Goal: Transaction & Acquisition: Book appointment/travel/reservation

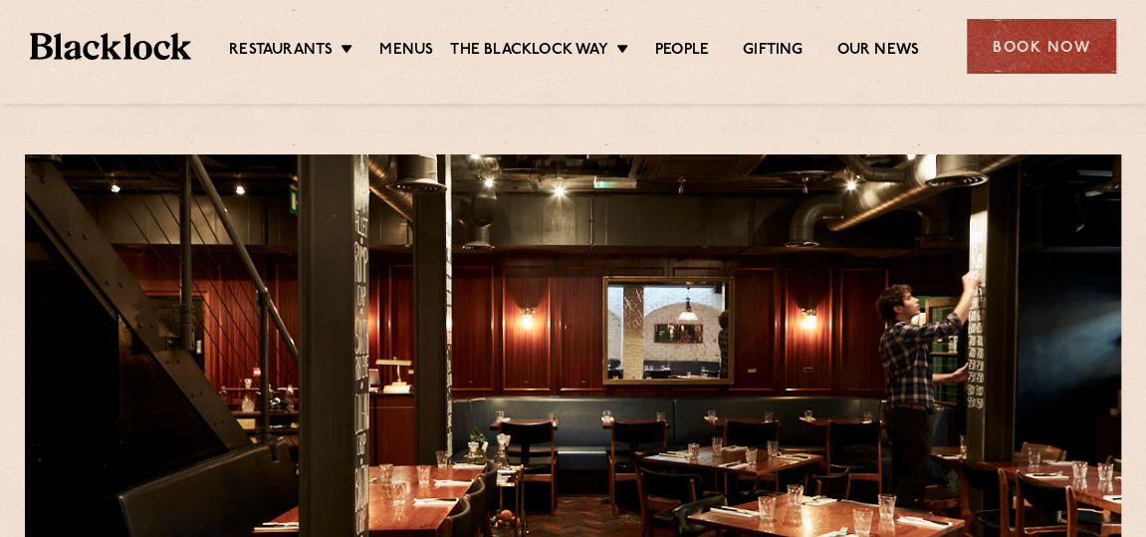
click at [1008, 51] on div "Book Now" at bounding box center [1041, 46] width 149 height 55
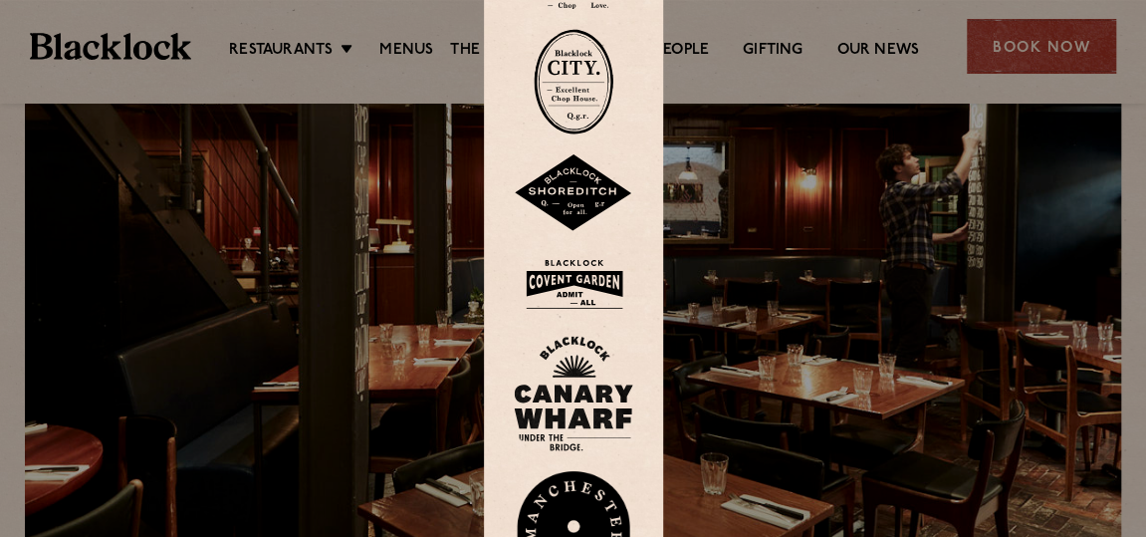
scroll to position [155, 0]
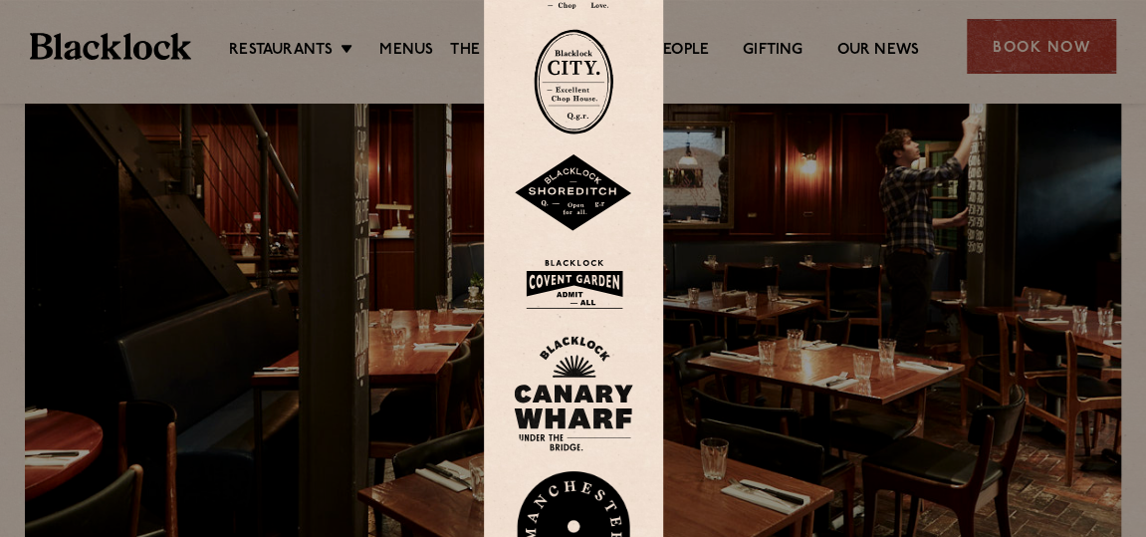
click at [595, 304] on img at bounding box center [574, 284] width 120 height 65
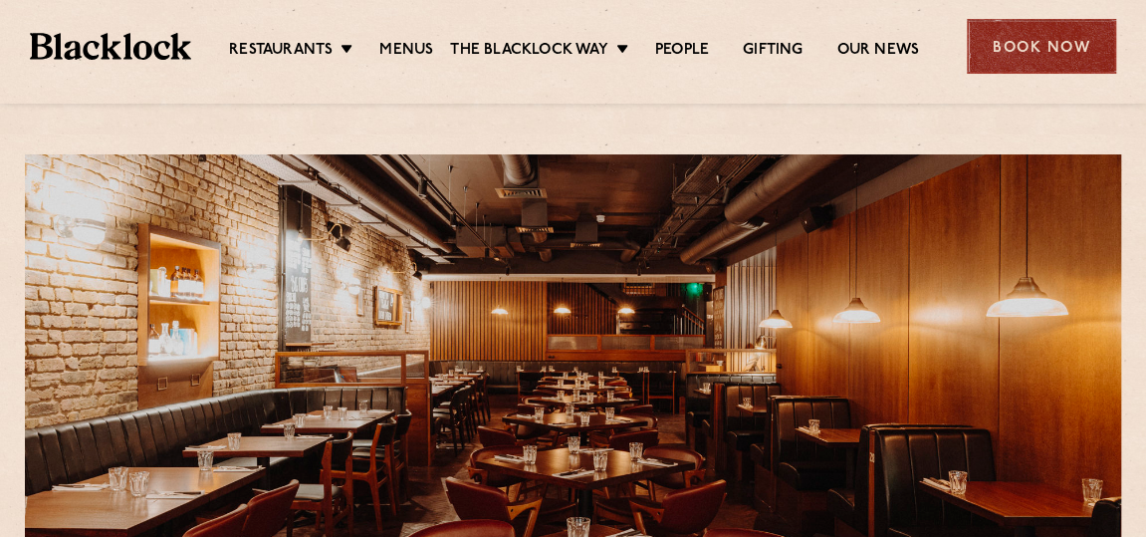
click at [1009, 46] on div "Book Now" at bounding box center [1041, 46] width 149 height 55
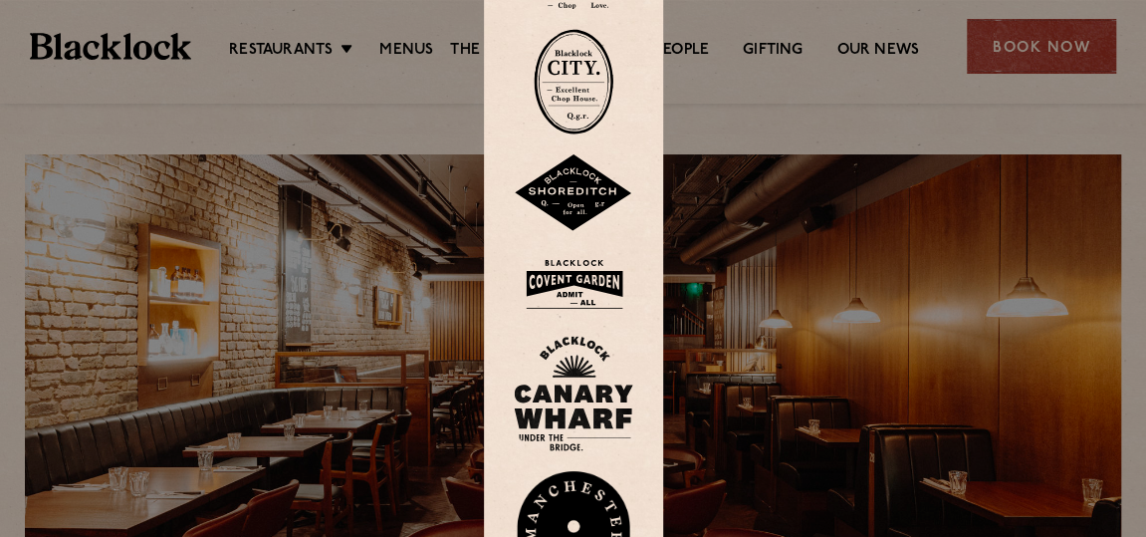
click at [424, 372] on div at bounding box center [573, 268] width 1146 height 537
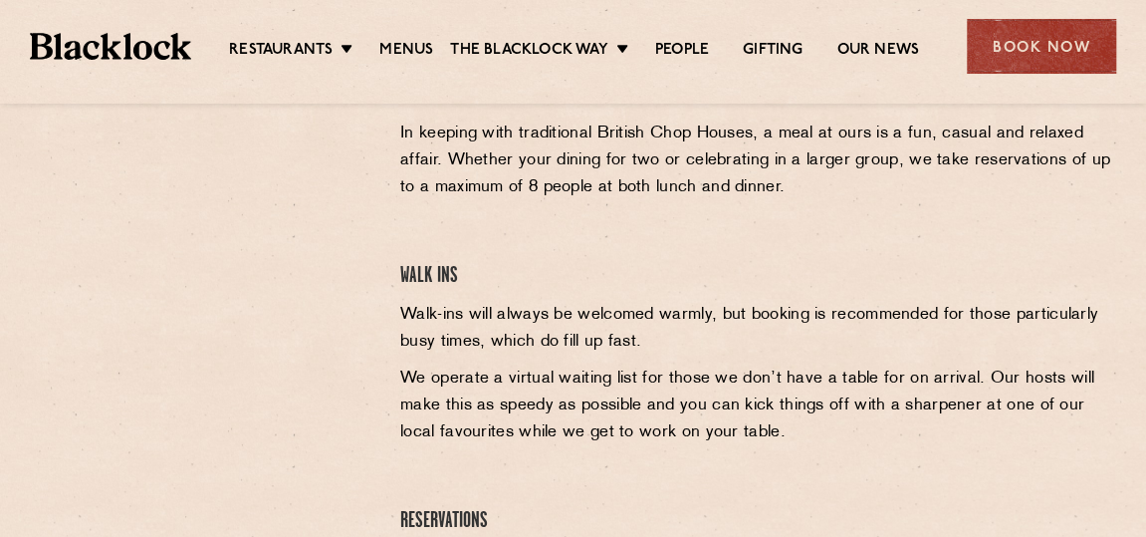
scroll to position [733, 0]
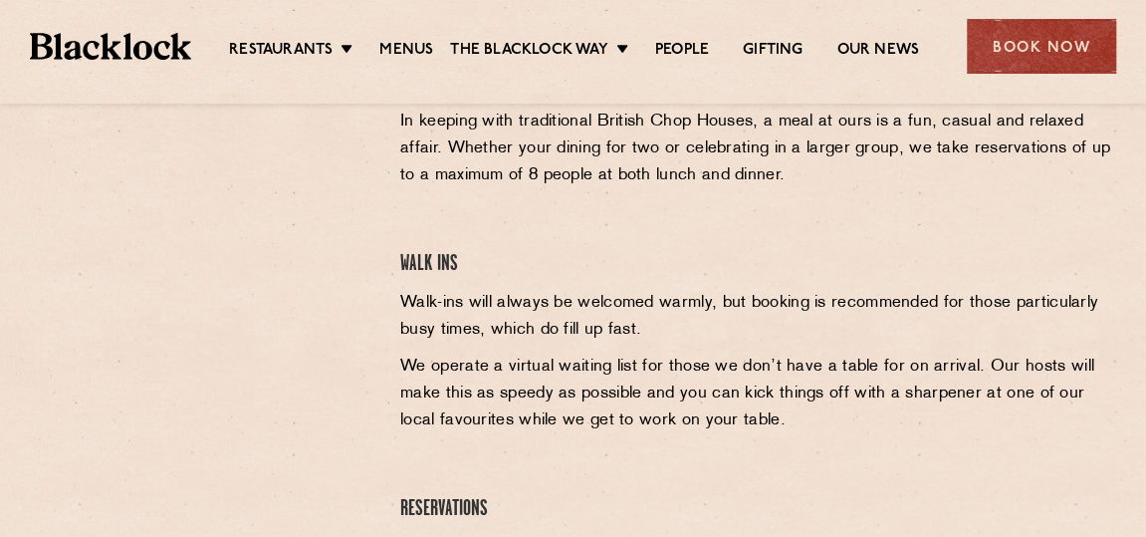
click at [328, 236] on div at bounding box center [198, 194] width 346 height 300
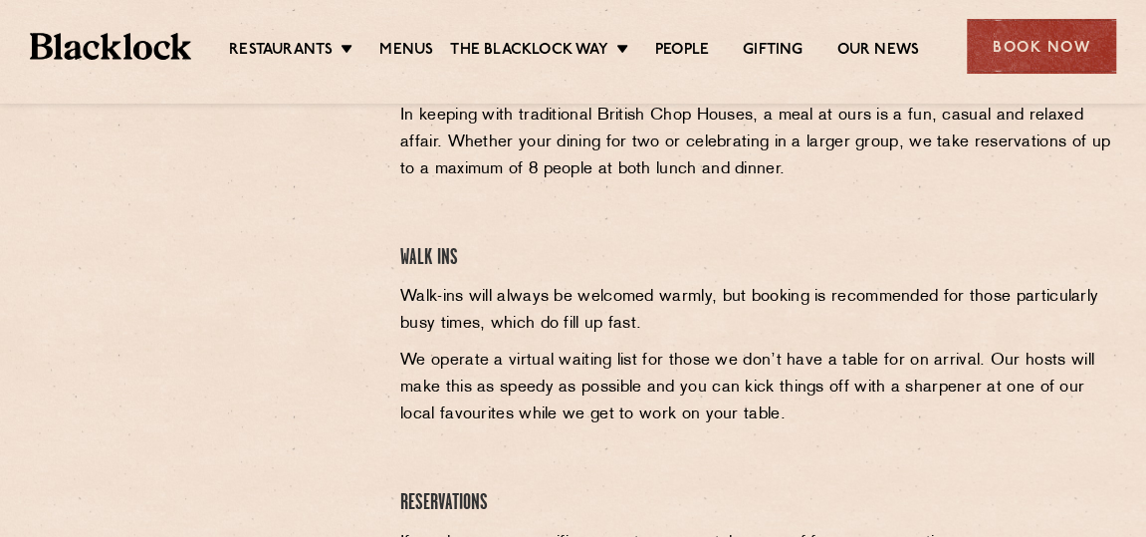
scroll to position [715, 0]
